Goal: Navigation & Orientation: Find specific page/section

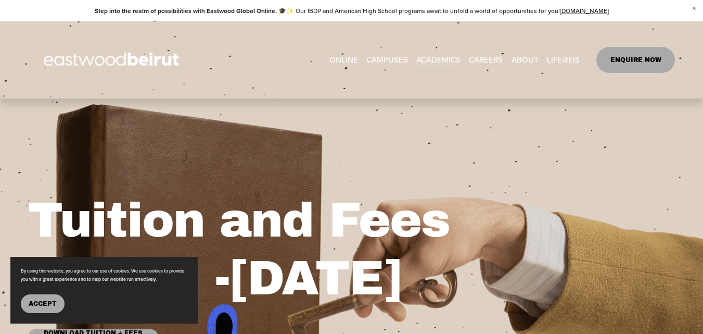
click at [394, 62] on span "CAMPUSES" at bounding box center [387, 60] width 42 height 14
click at [389, 59] on span "CAMPUSES" at bounding box center [387, 60] width 42 height 14
click at [54, 301] on span "Accept" at bounding box center [43, 303] width 28 height 7
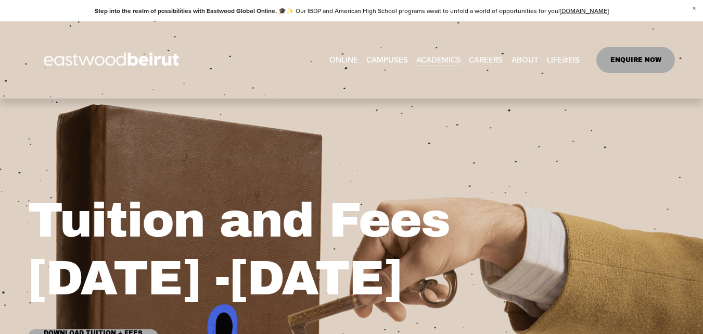
click at [478, 58] on link "CAREERS" at bounding box center [486, 60] width 34 height 16
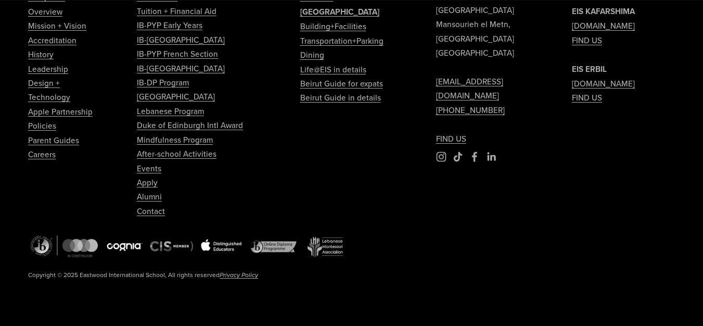
scroll to position [3143, 0]
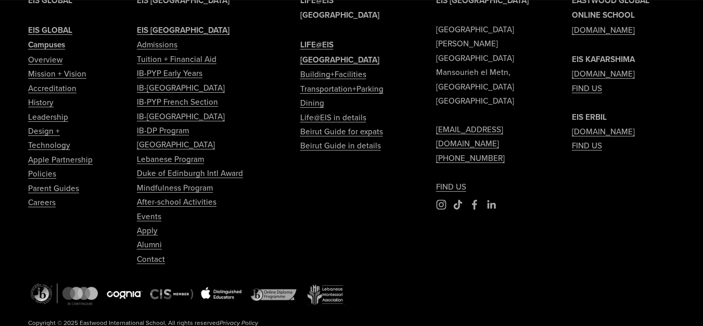
click at [60, 155] on link "Apple Partnership" at bounding box center [60, 159] width 65 height 14
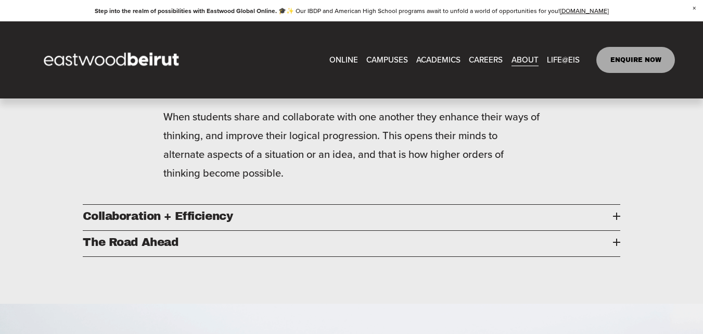
scroll to position [1821, 0]
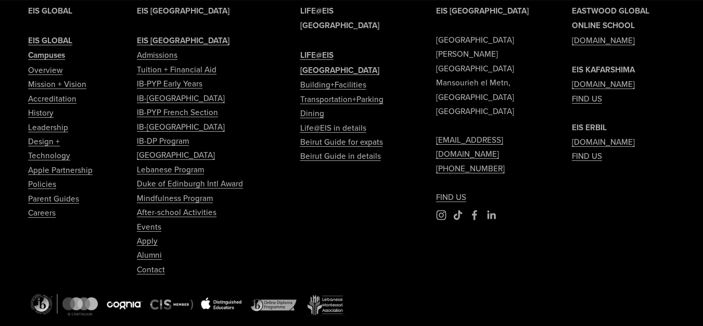
scroll to position [3143, 0]
